Goal: Entertainment & Leisure: Consume media (video, audio)

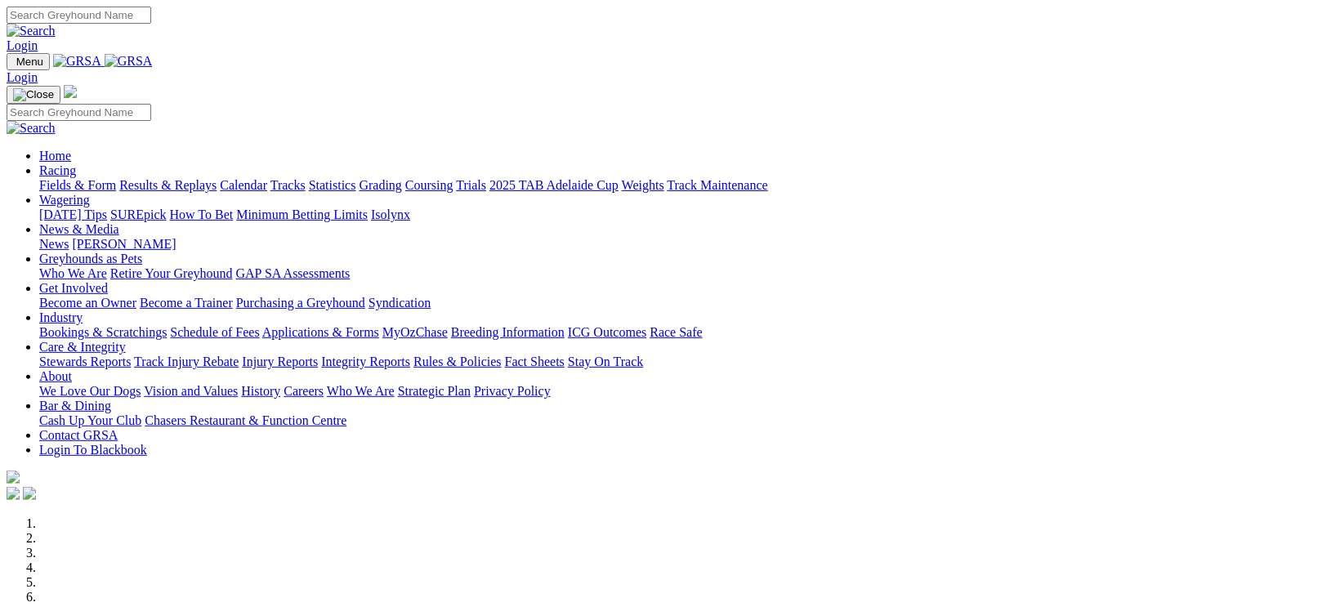
click at [76, 163] on link "Racing" at bounding box center [57, 170] width 37 height 14
click at [216, 178] on link "Results & Replays" at bounding box center [167, 185] width 97 height 14
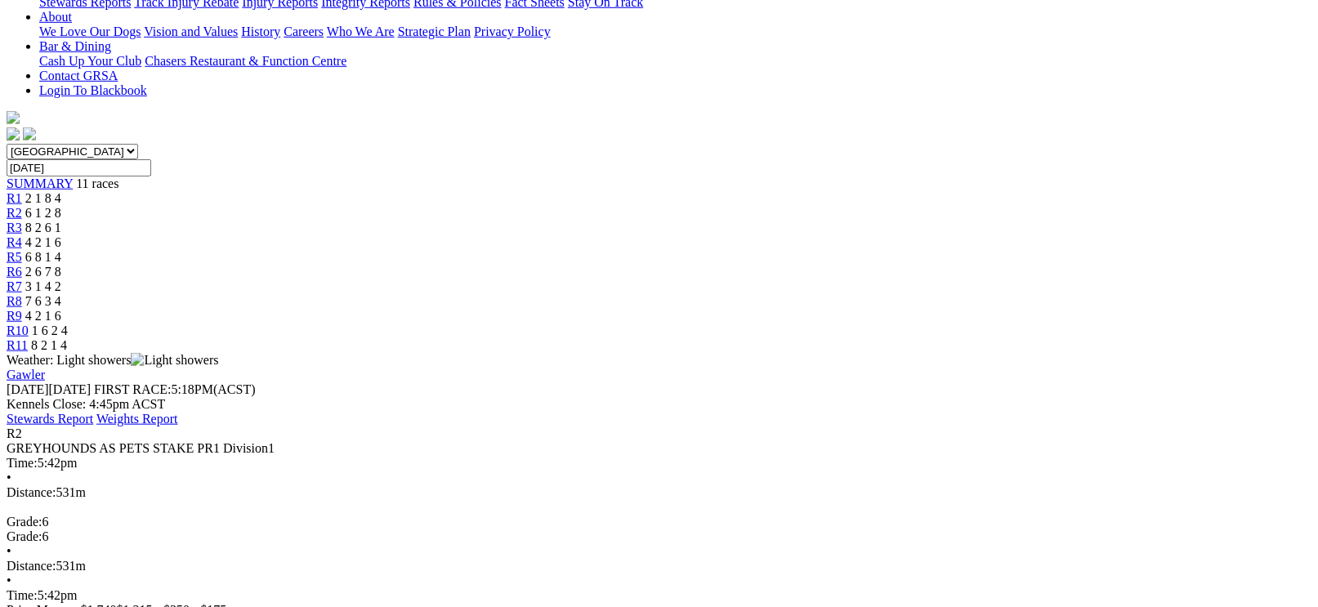
scroll to position [408, 0]
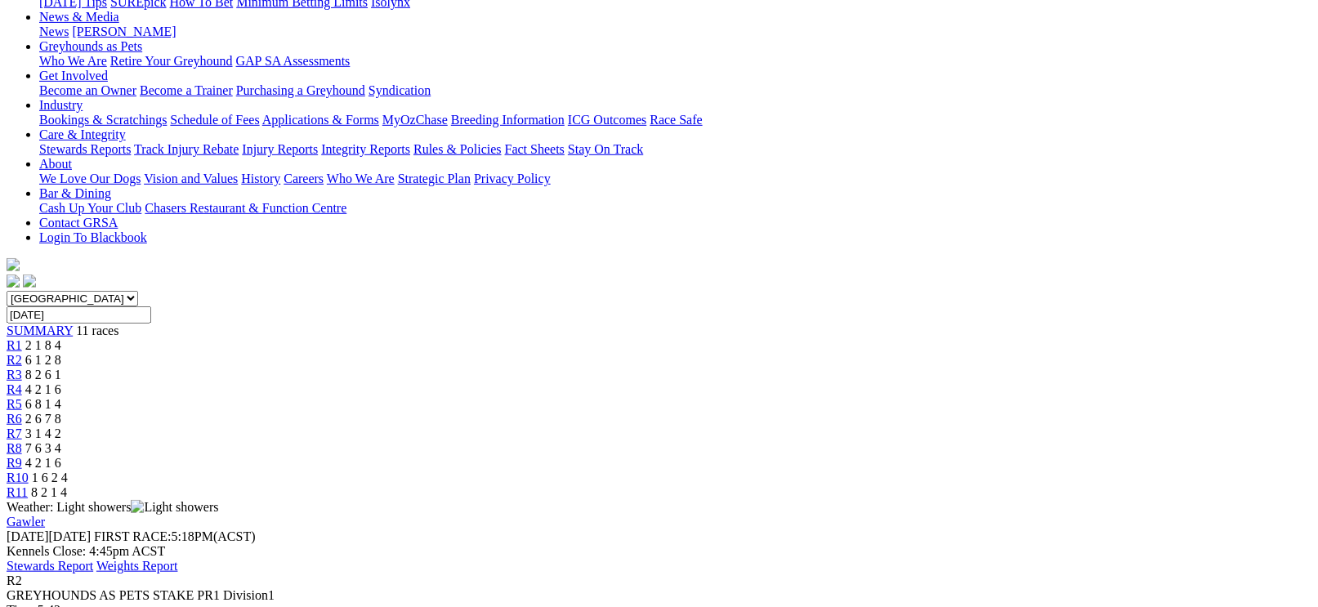
scroll to position [163, 0]
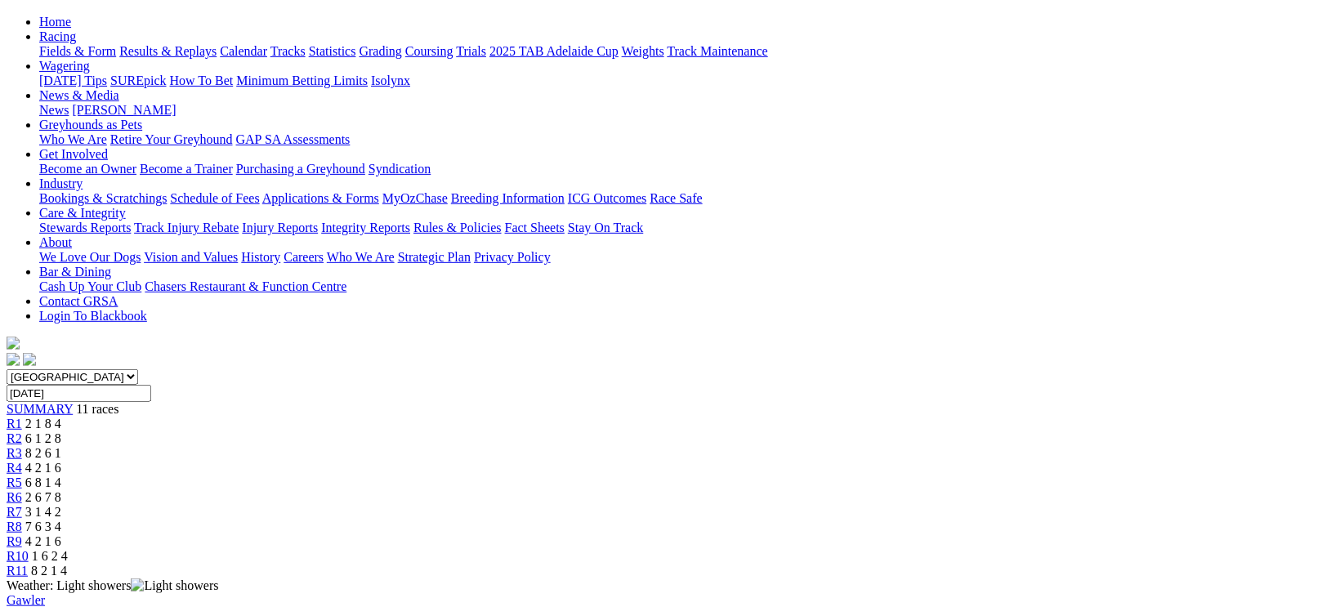
click at [471, 446] on div "R3 8 2 6 1" at bounding box center [659, 453] width 1304 height 15
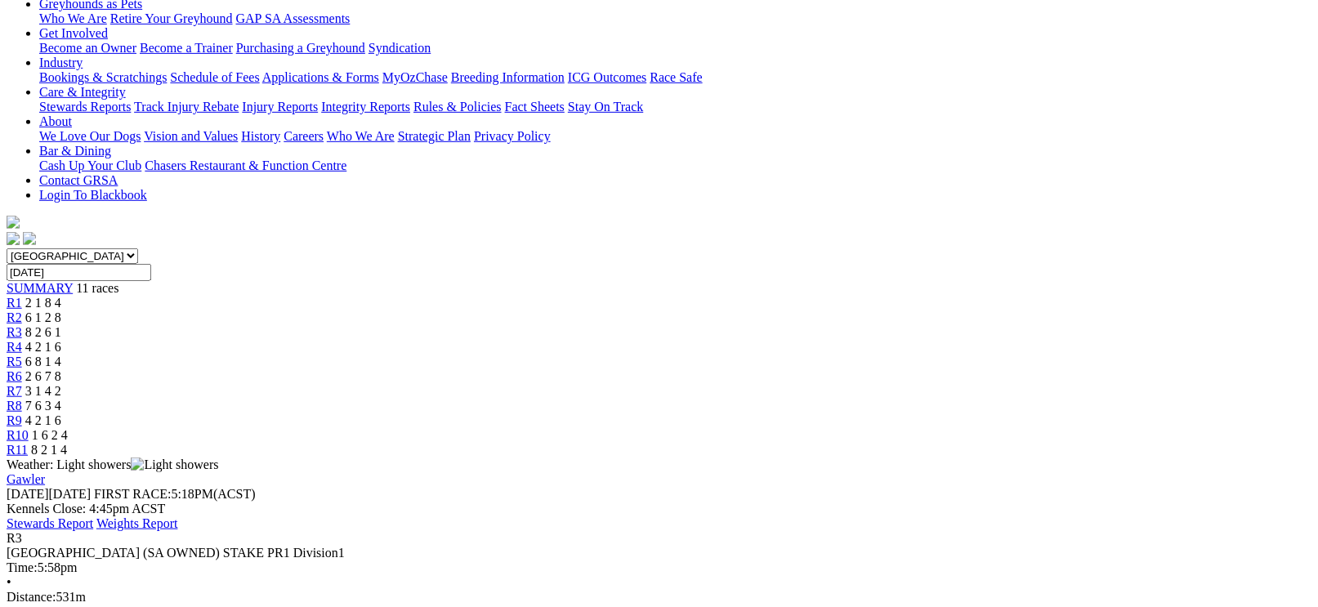
scroll to position [327, 0]
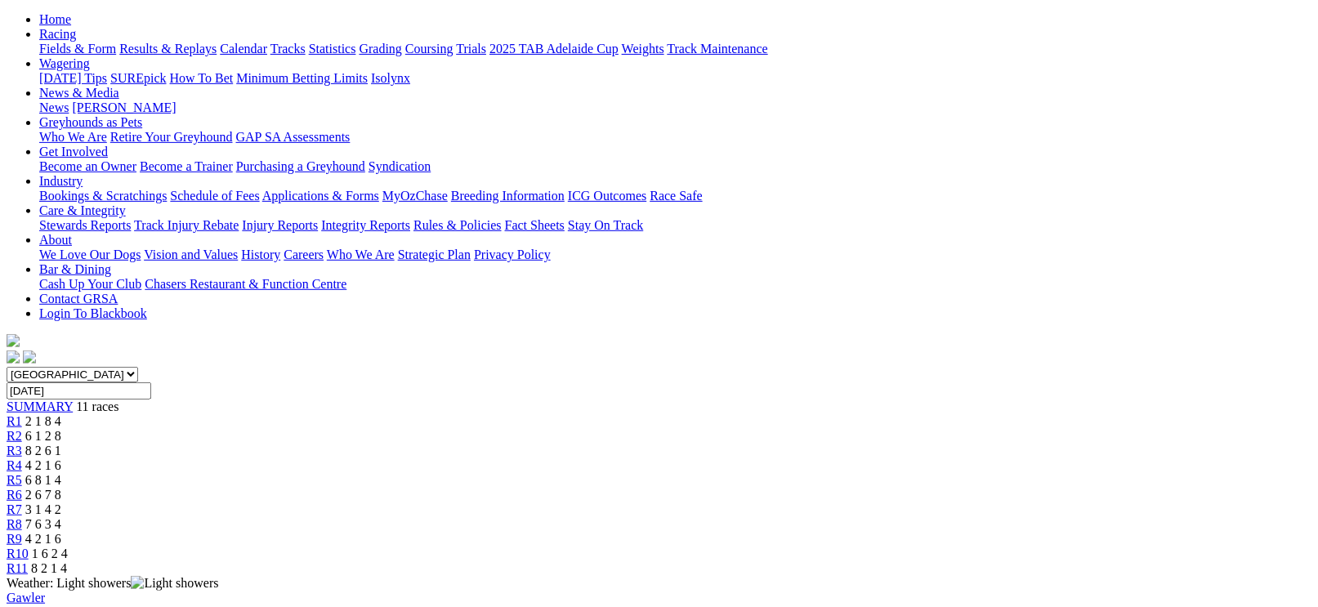
scroll to position [163, 0]
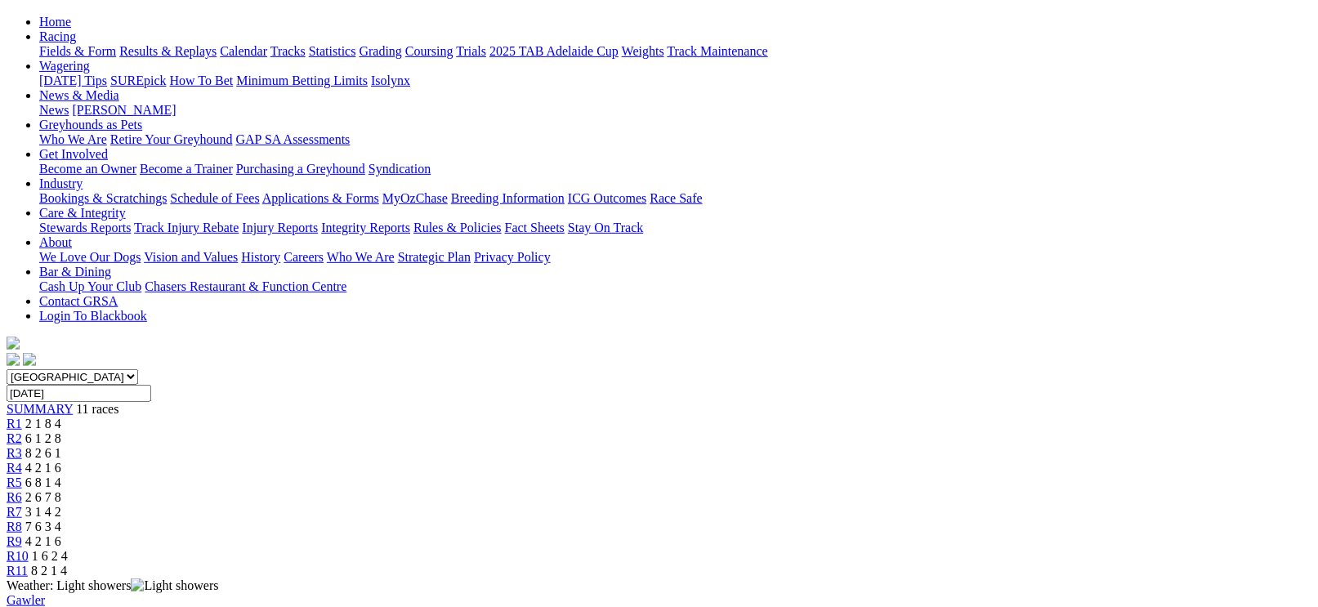
click at [22, 519] on link "R8" at bounding box center [15, 526] width 16 height 14
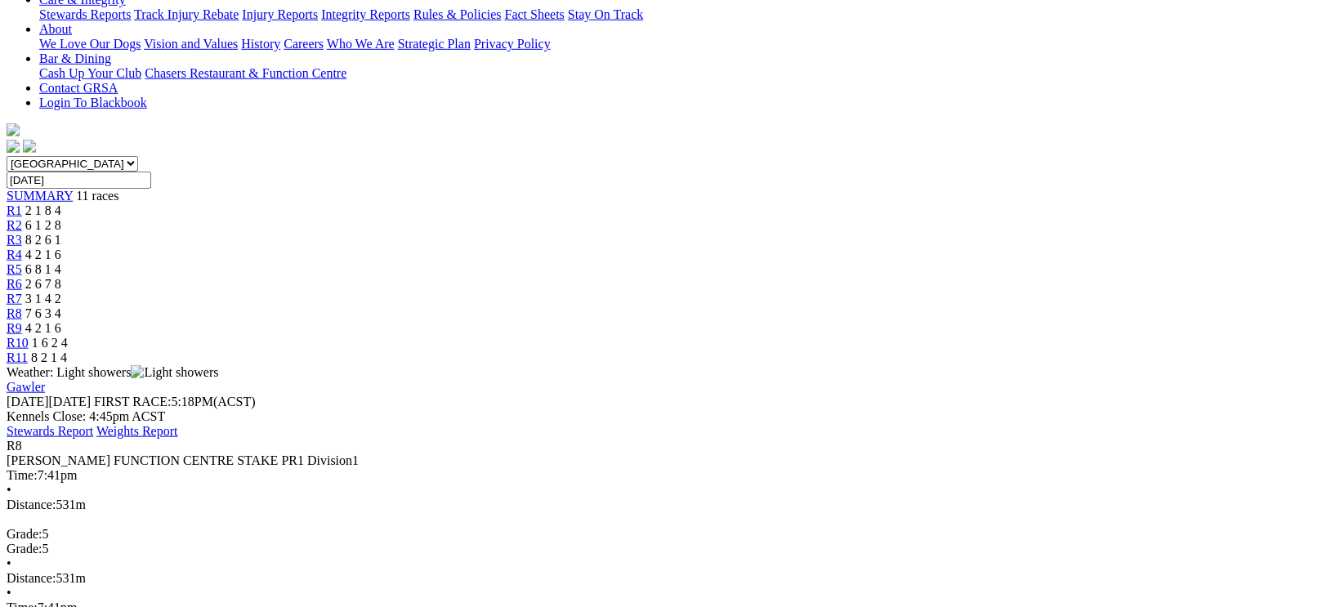
scroll to position [369, 0]
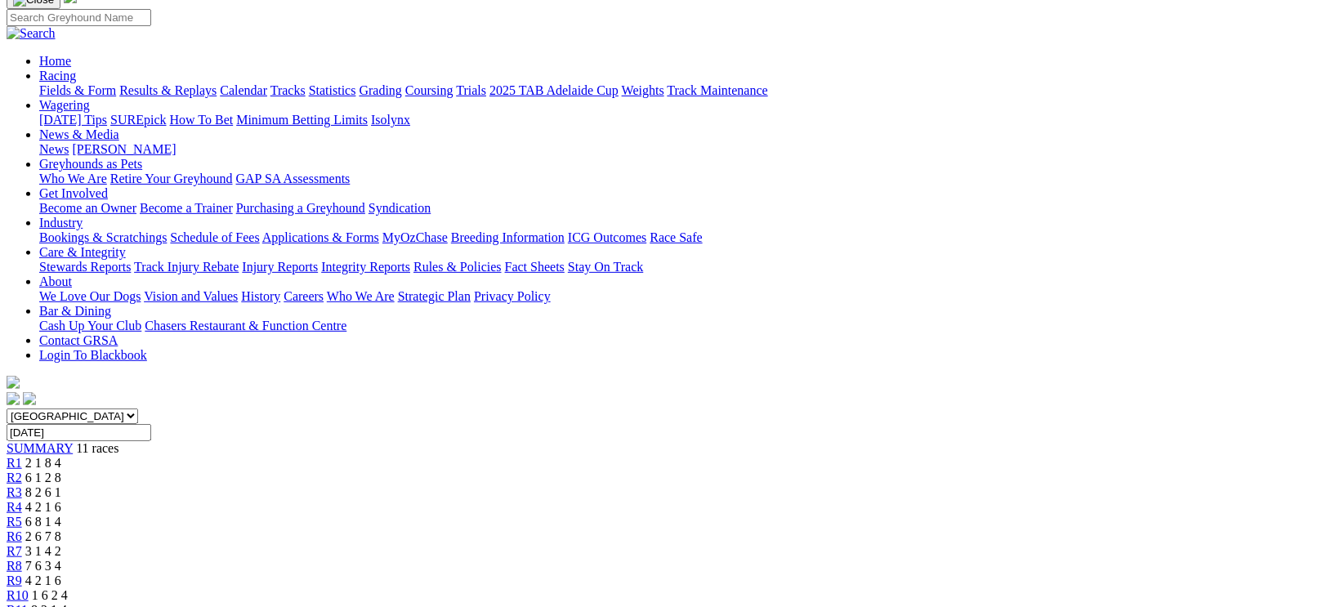
scroll to position [0, 0]
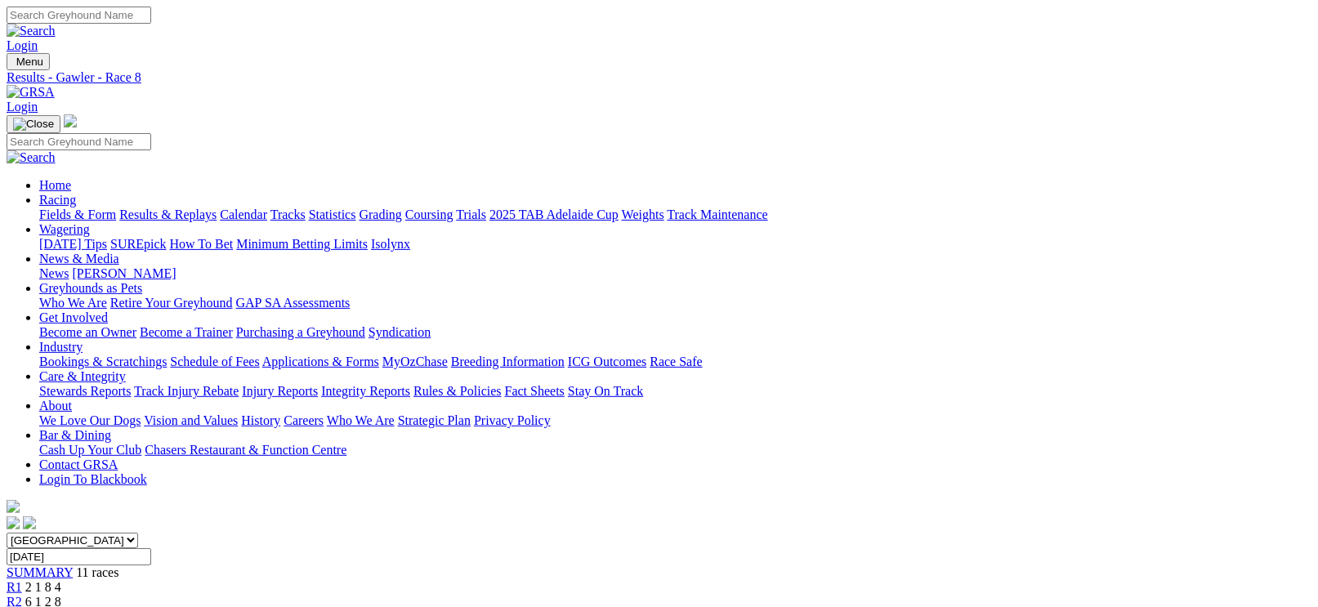
click at [103, 207] on link "Fields & Form" at bounding box center [77, 214] width 77 height 14
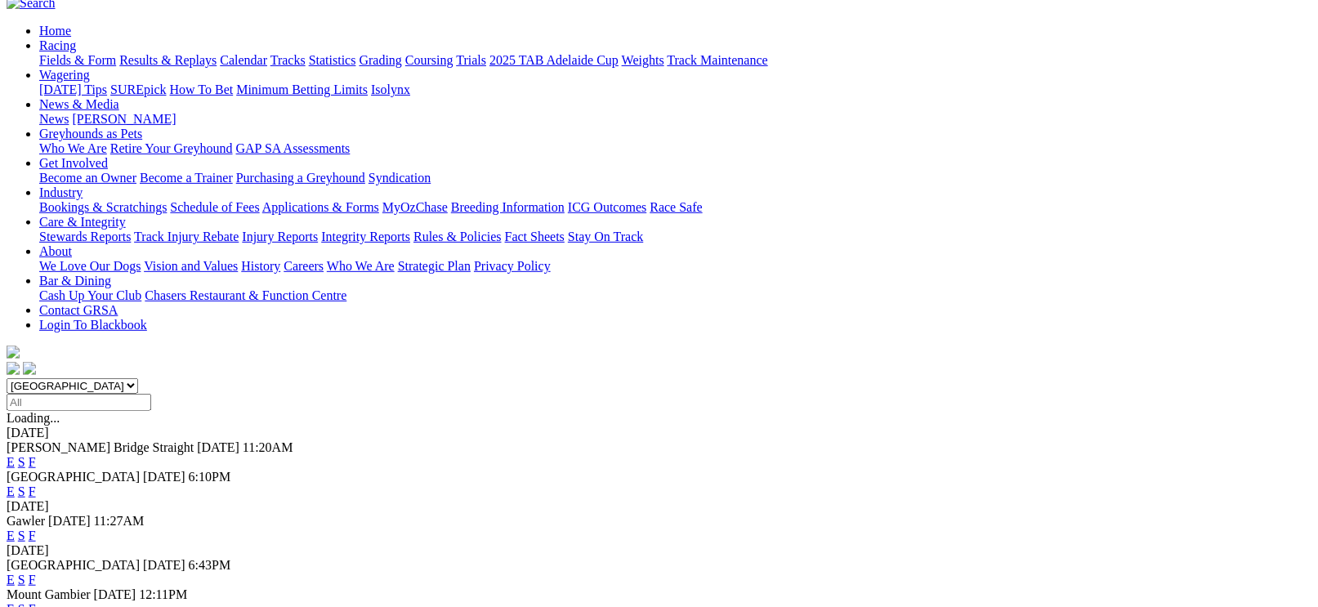
scroll to position [163, 0]
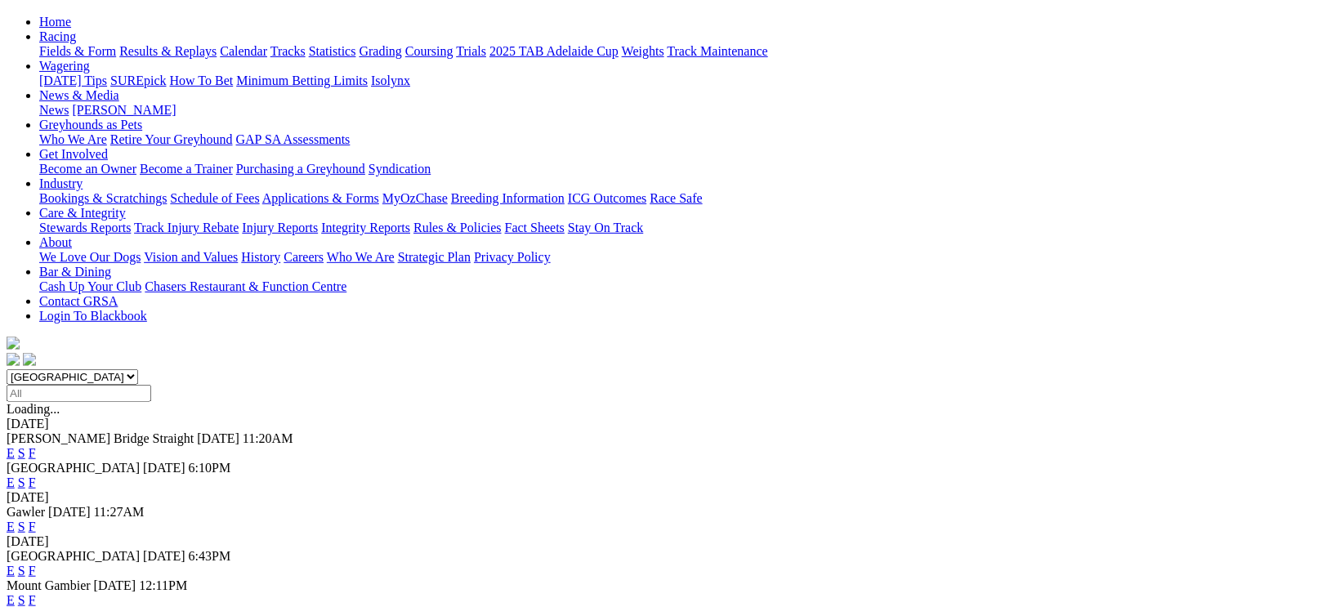
click at [36, 519] on link "F" at bounding box center [32, 526] width 7 height 14
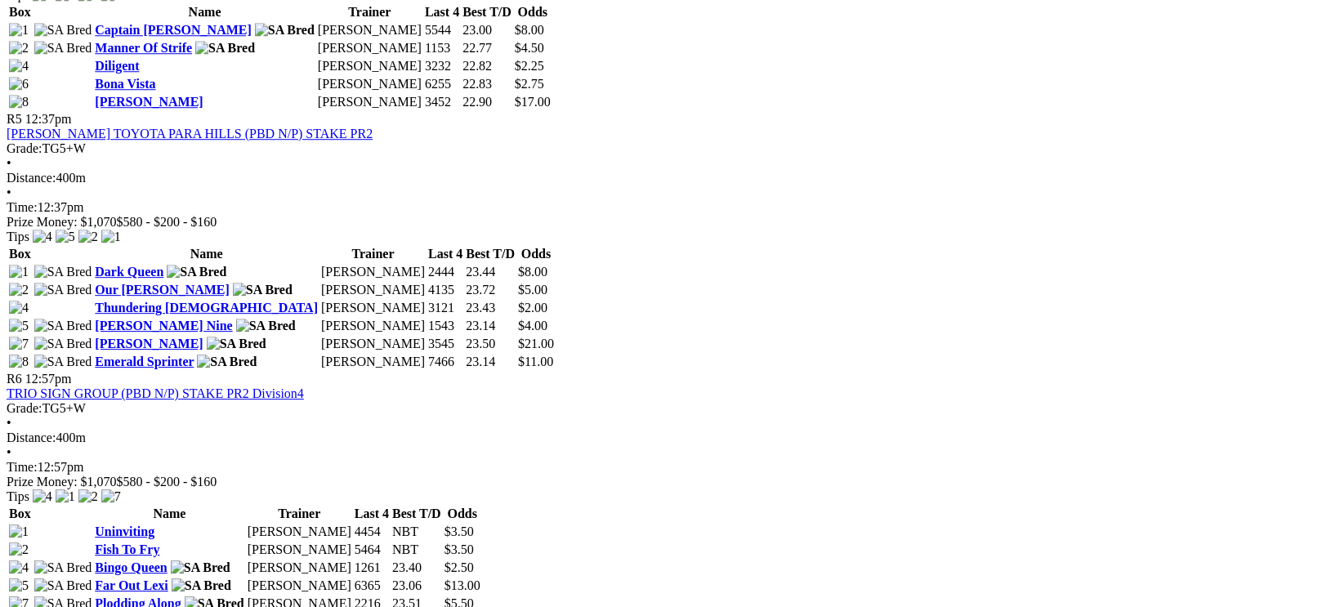
scroll to position [1715, 0]
